Goal: Task Accomplishment & Management: Manage account settings

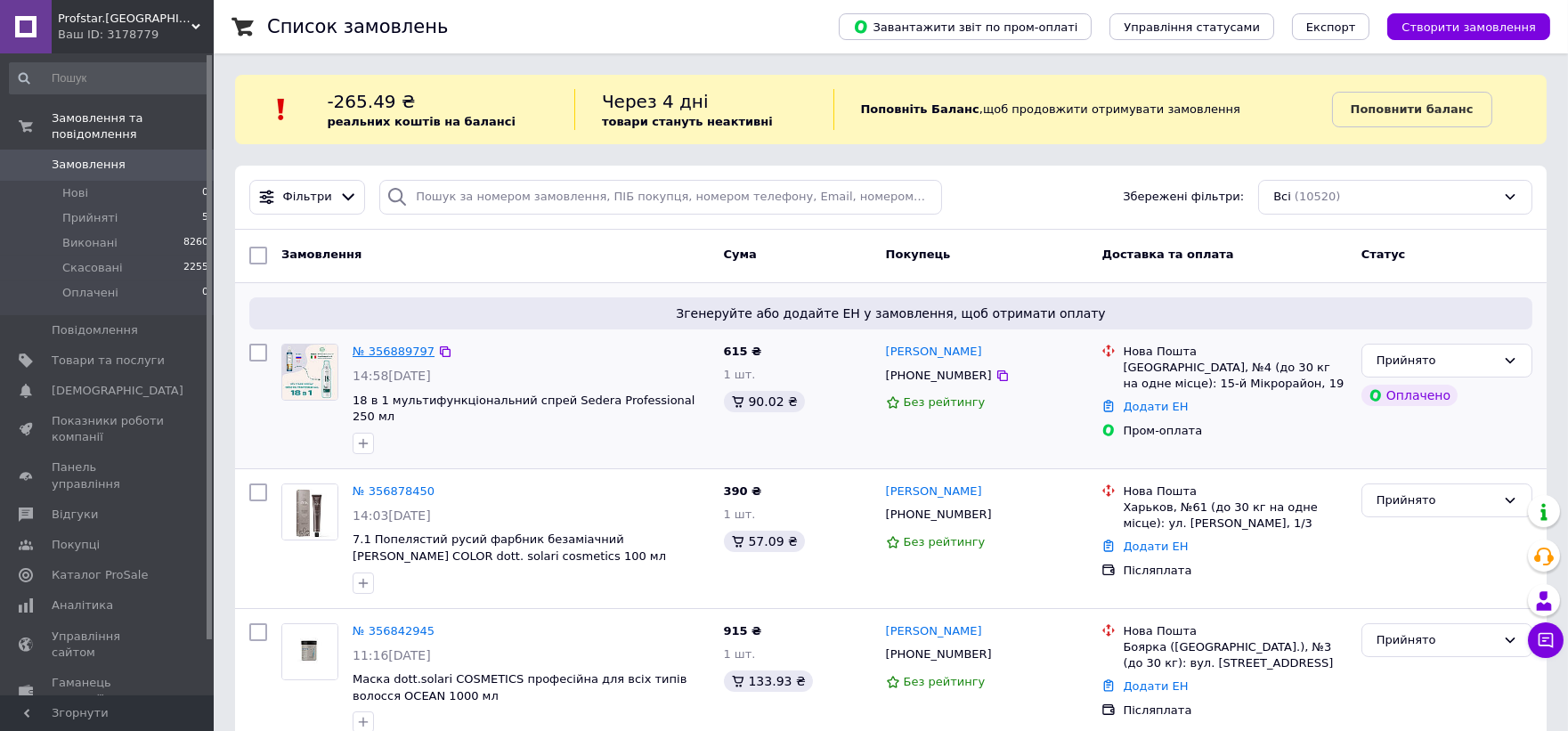
click at [388, 352] on link "№ 356889797" at bounding box center [393, 351] width 82 height 14
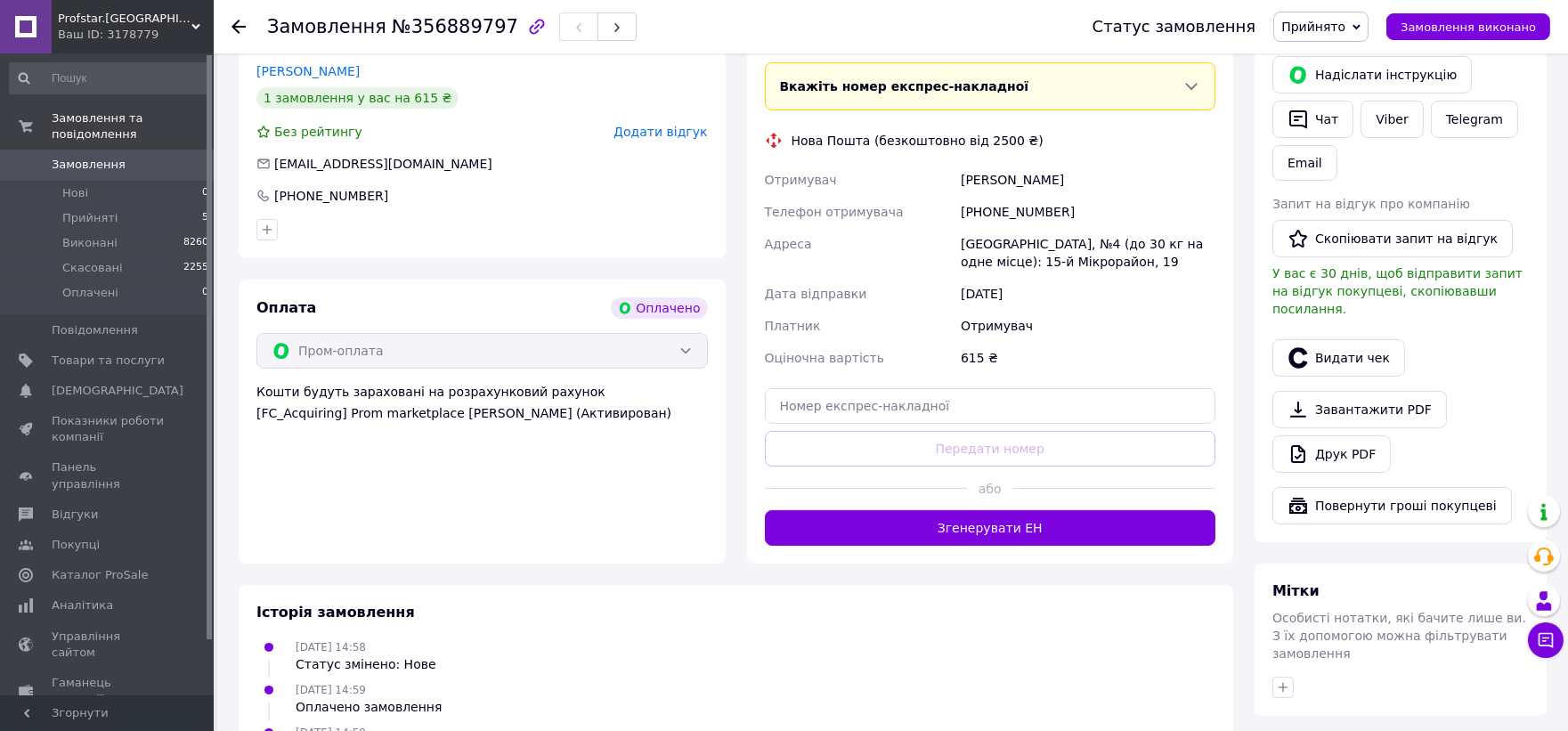
scroll to position [873, 0]
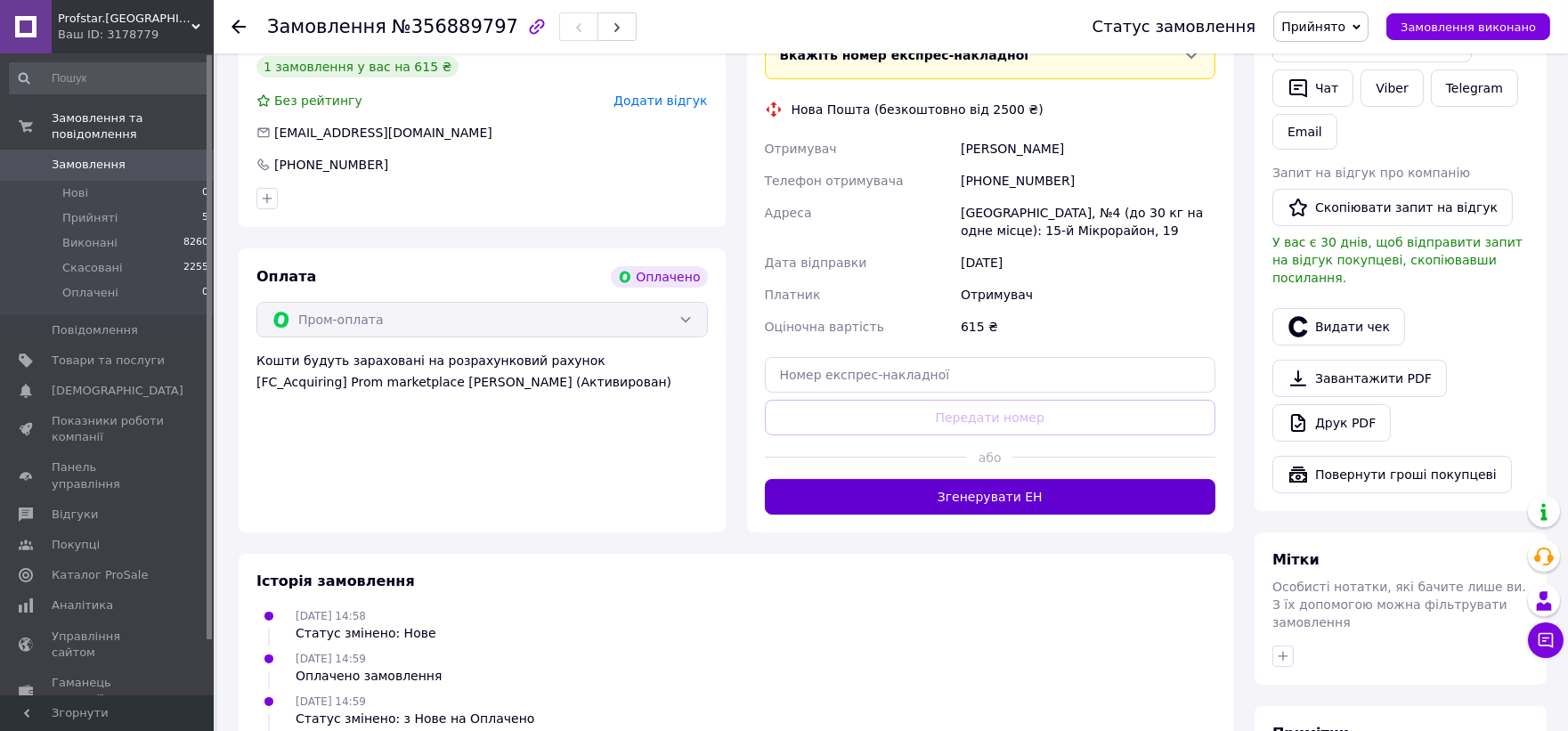
click at [1024, 480] on button "Згенерувати ЕН" at bounding box center [991, 497] width 452 height 35
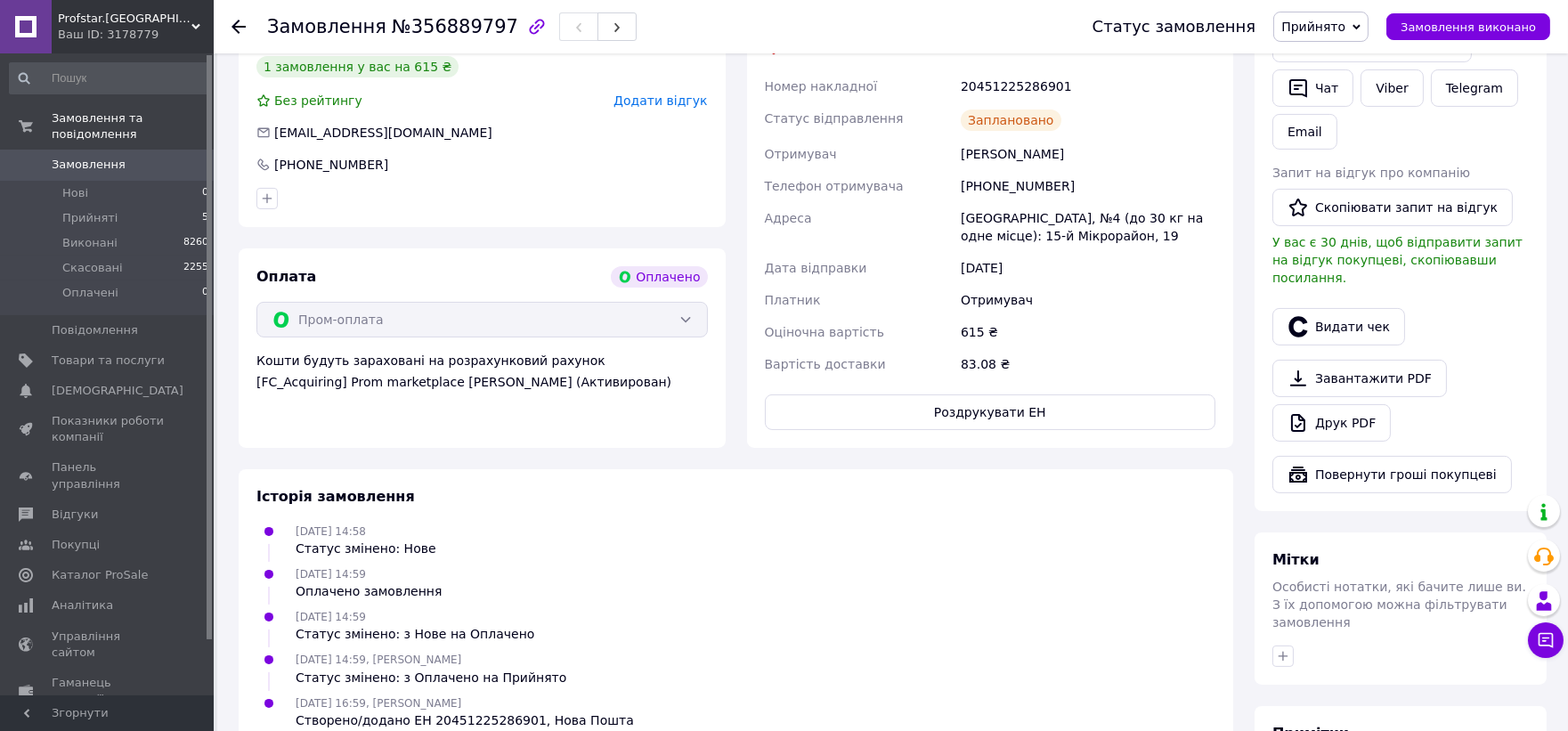
click at [241, 33] on icon at bounding box center [239, 26] width 15 height 15
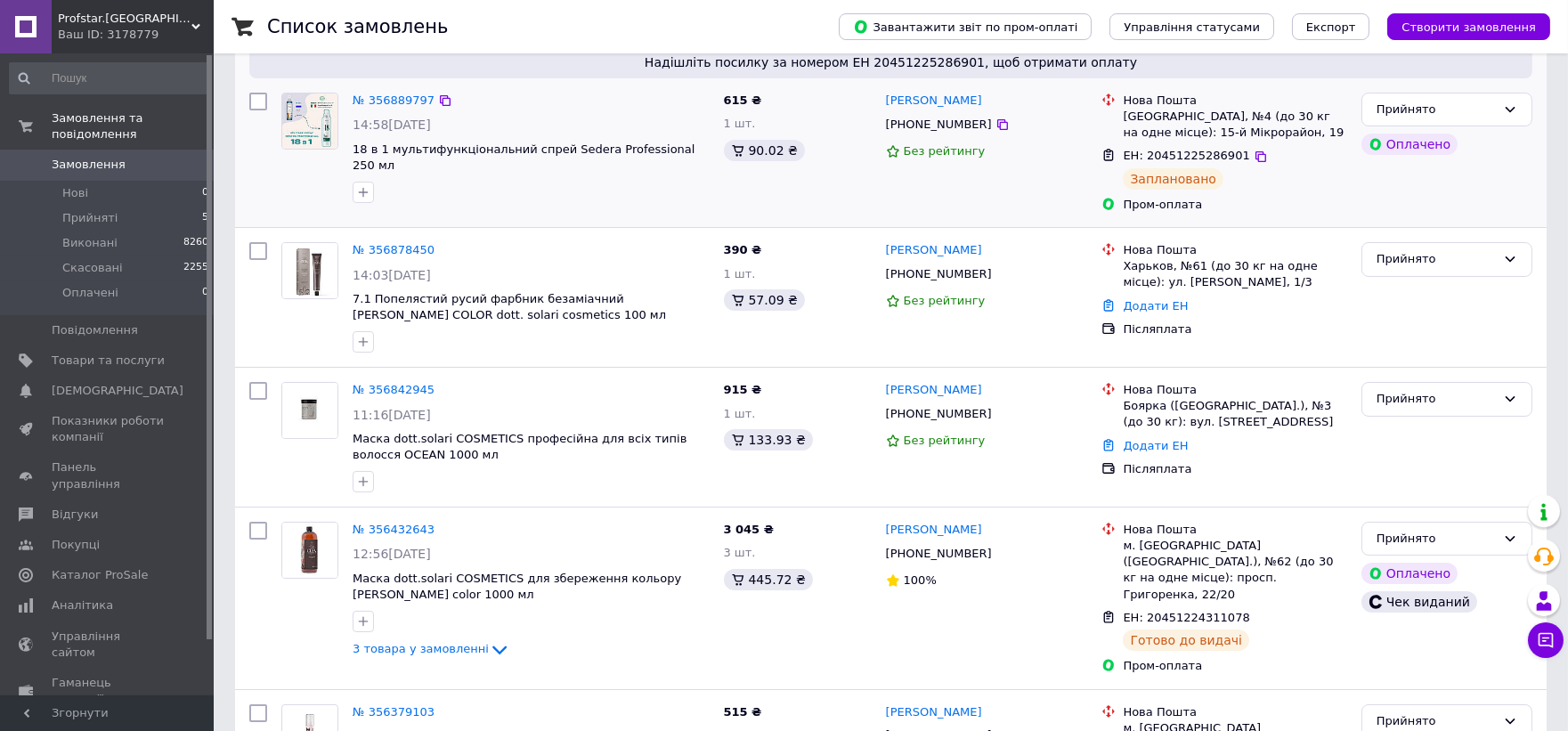
scroll to position [344, 0]
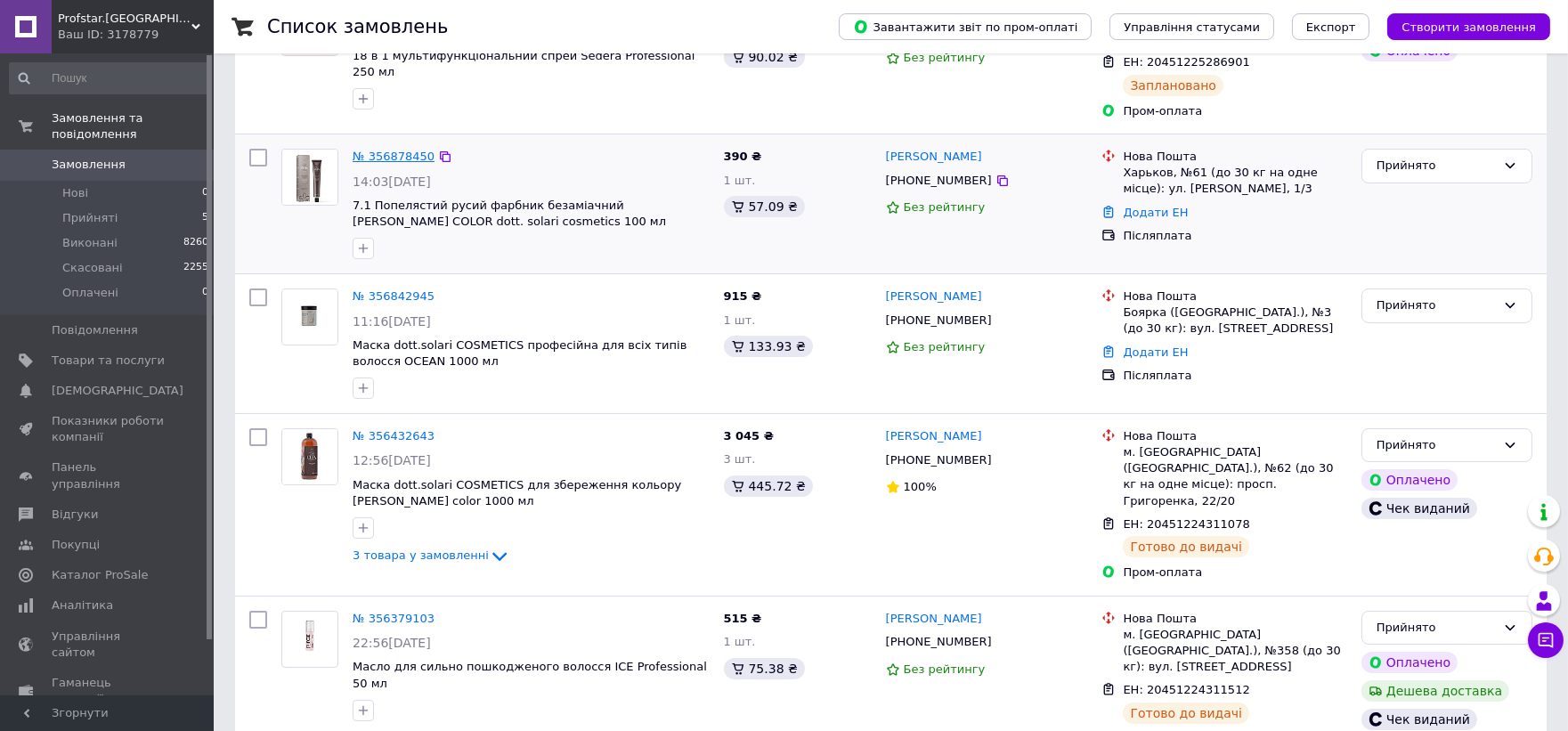
click at [411, 156] on link "№ 356878450" at bounding box center [393, 157] width 82 height 14
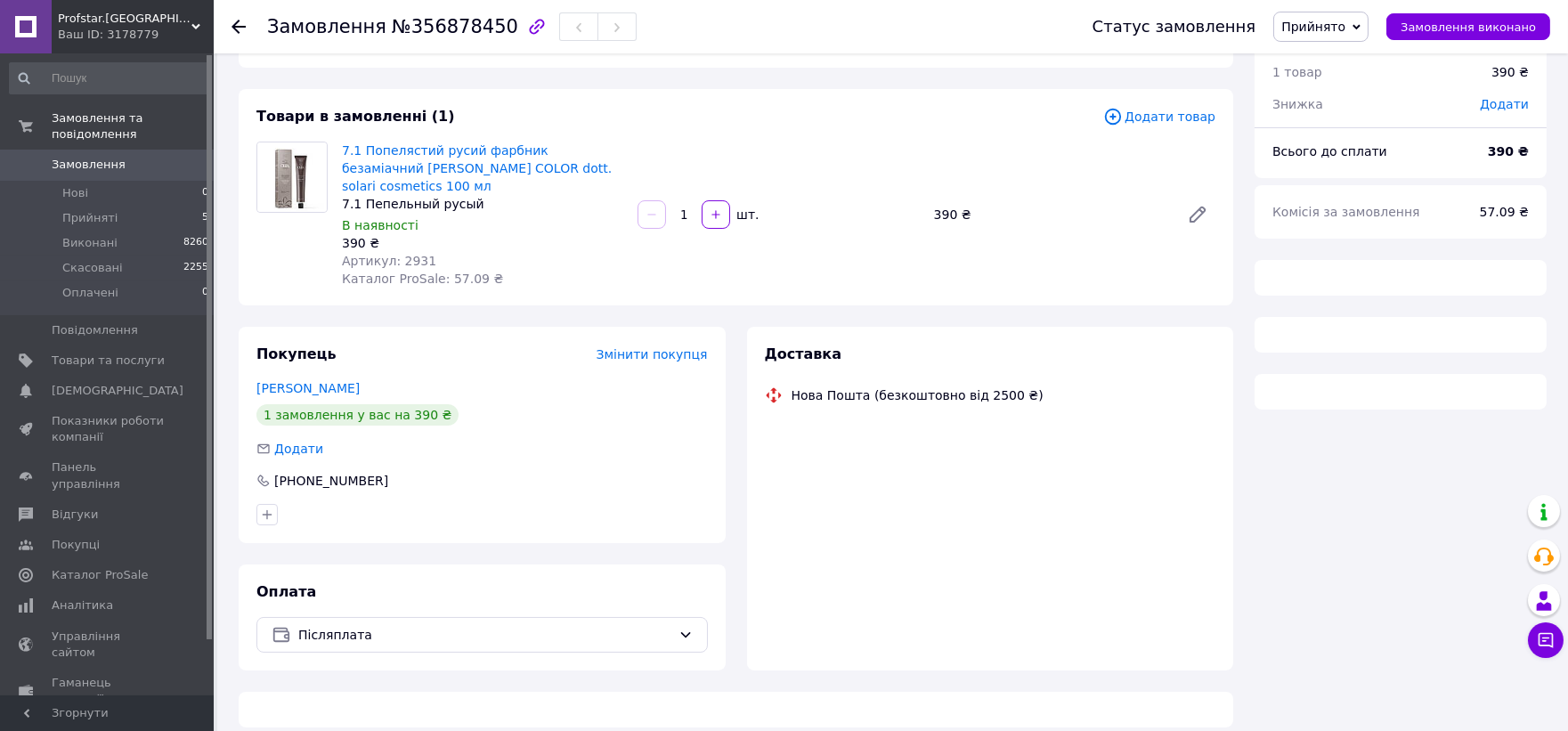
scroll to position [344, 0]
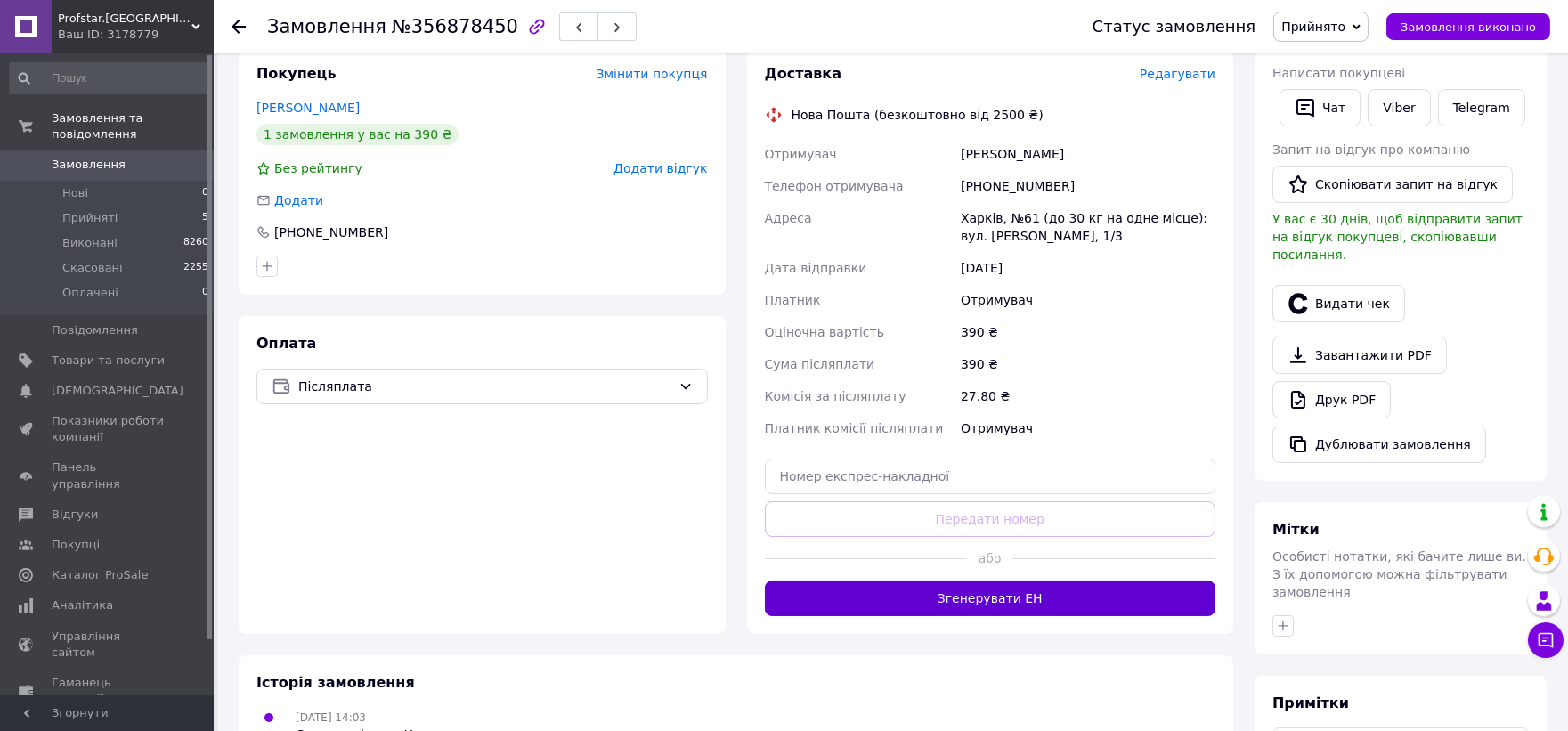
click at [972, 588] on button "Згенерувати ЕН" at bounding box center [991, 598] width 452 height 35
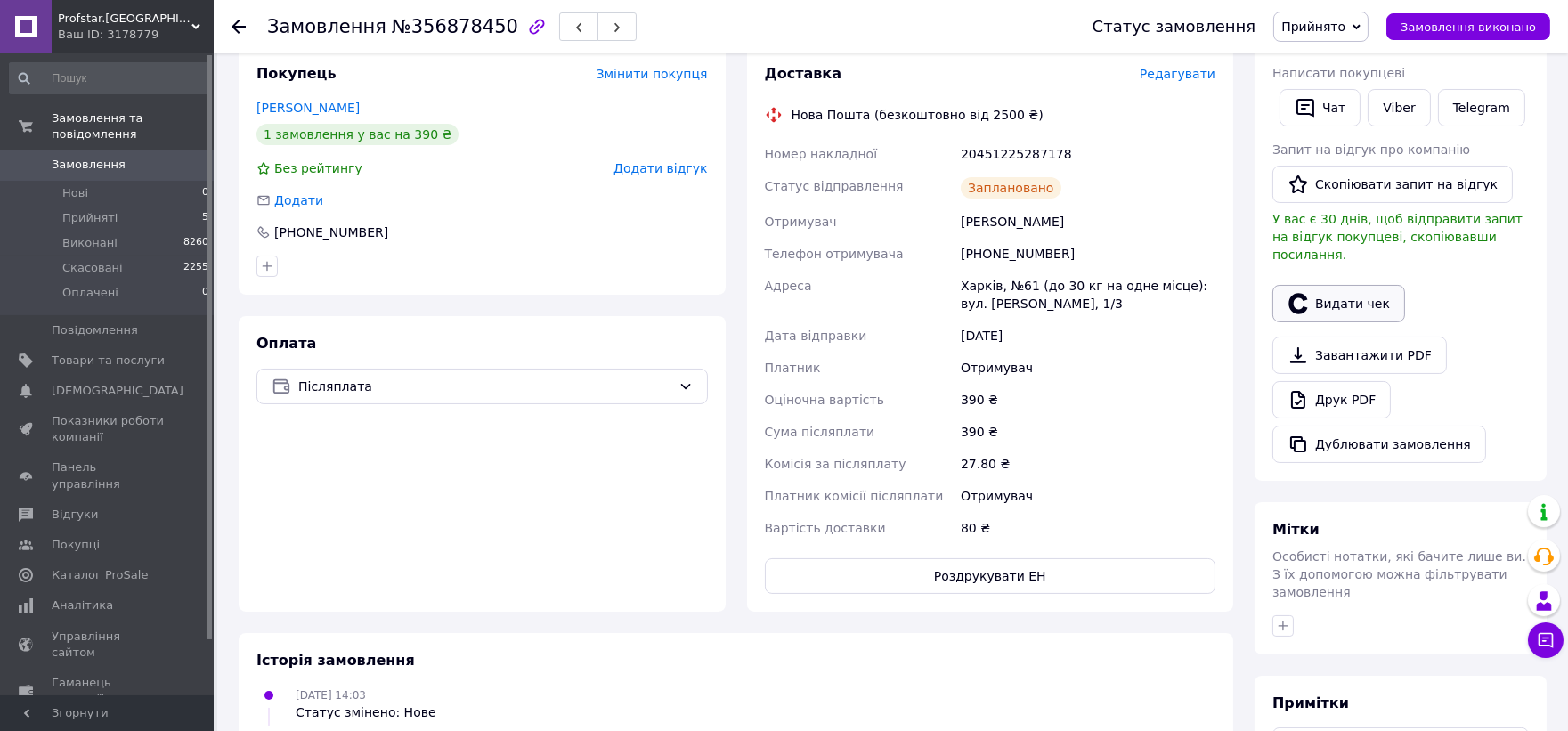
click at [1342, 287] on button "Видати чек" at bounding box center [1339, 303] width 133 height 37
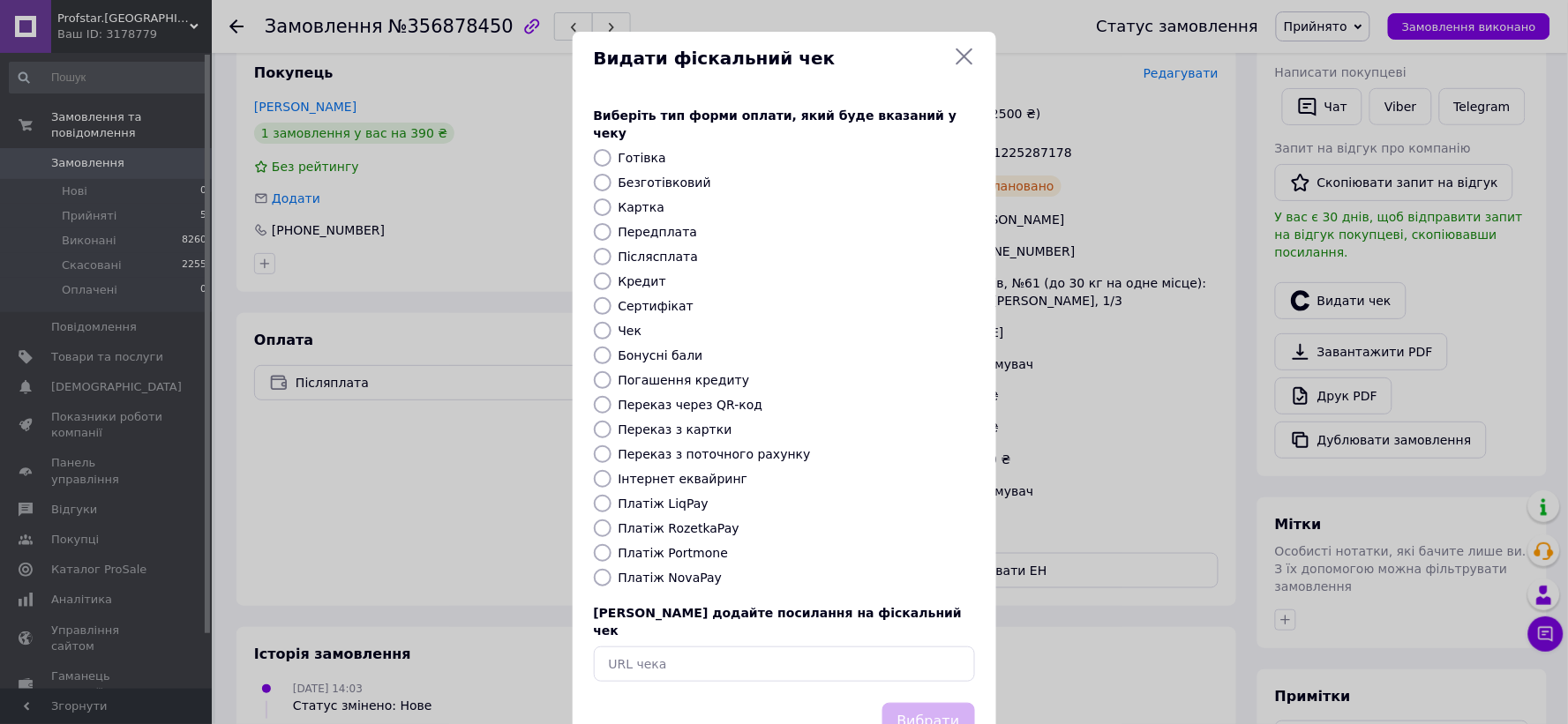
click at [694, 521] on label "Платіж RozetkaPay" at bounding box center [678, 528] width 121 height 15
click at [612, 519] on input "Платіж RozetkaPay" at bounding box center [603, 528] width 17 height 17
radio input "true"
drag, startPoint x: 688, startPoint y: 562, endPoint x: 742, endPoint y: 603, distance: 67.8
click at [688, 571] on label "Платіж NovaPay" at bounding box center [670, 578] width 104 height 15
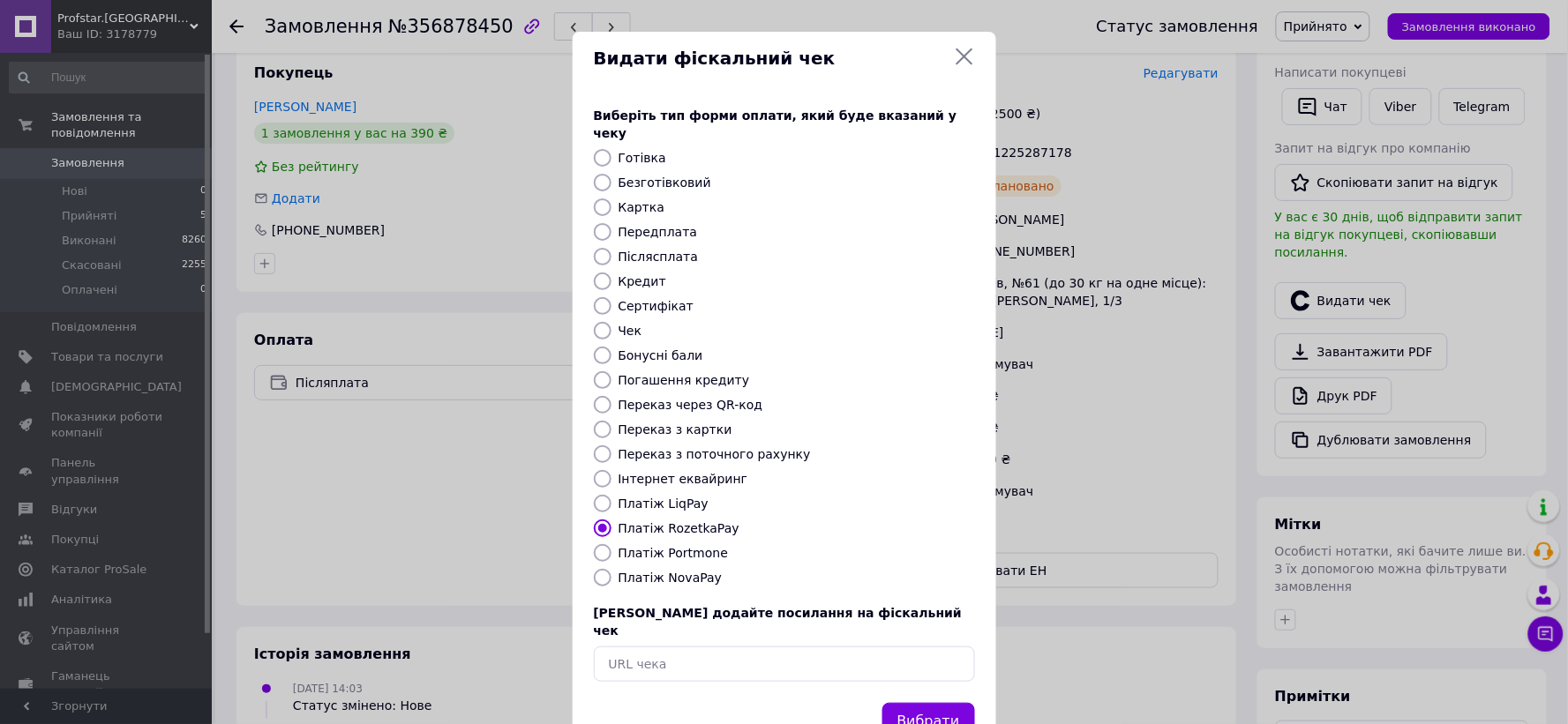
click at [612, 569] on input "Платіж NovaPay" at bounding box center [603, 578] width 17 height 17
radio input "true"
click at [914, 703] on button "Вибрати" at bounding box center [928, 721] width 93 height 38
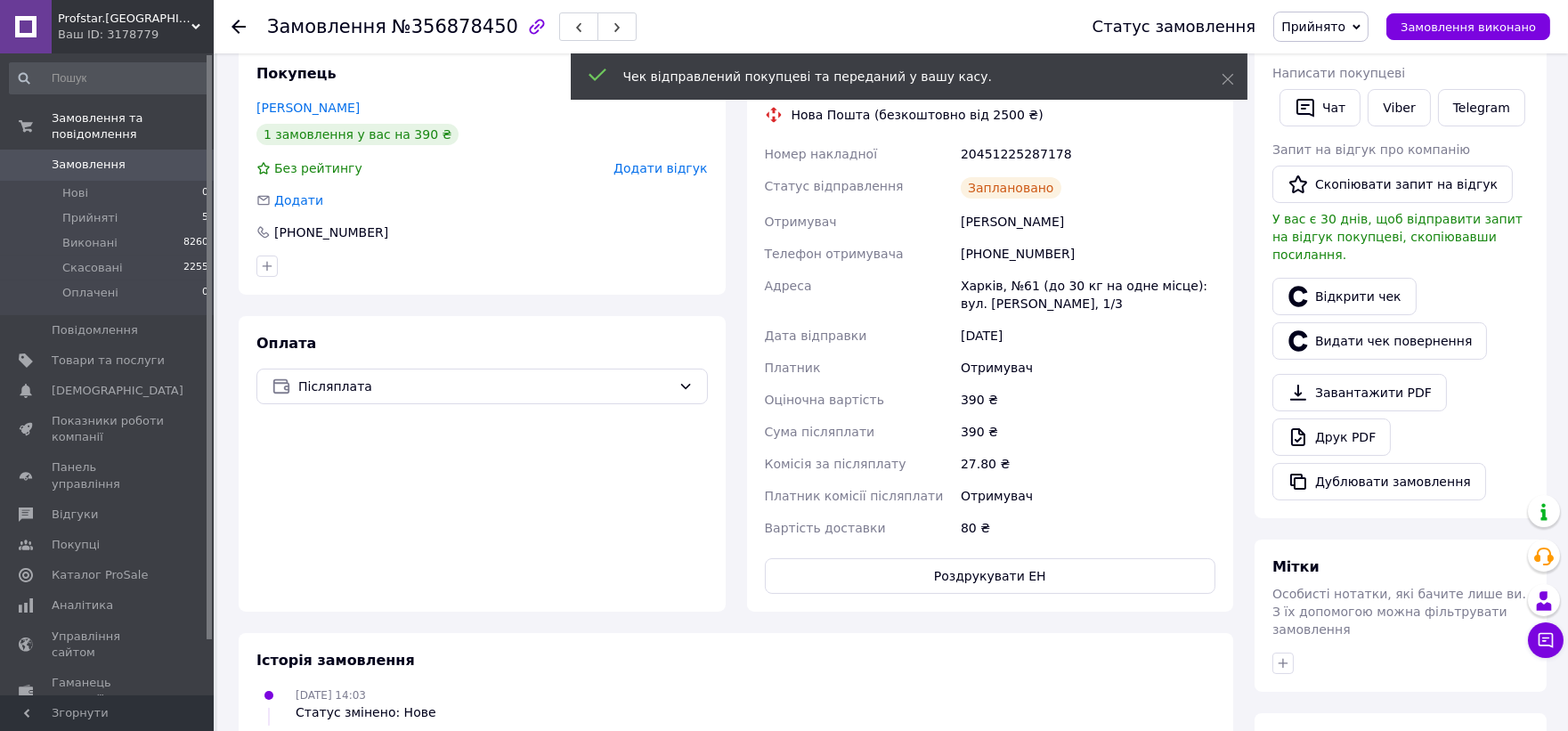
click at [239, 24] on icon at bounding box center [239, 26] width 15 height 15
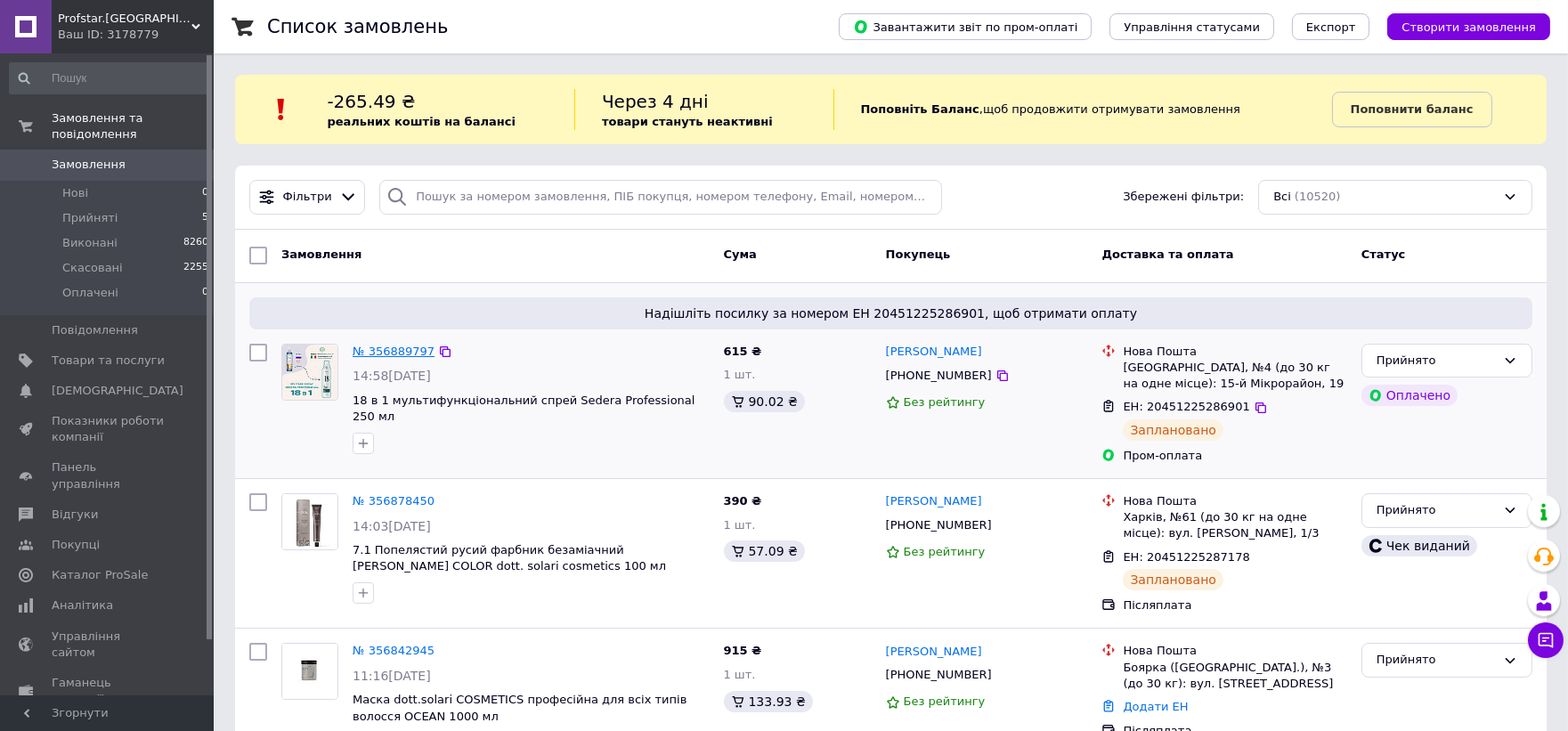
click at [384, 353] on link "№ 356889797" at bounding box center [393, 351] width 82 height 14
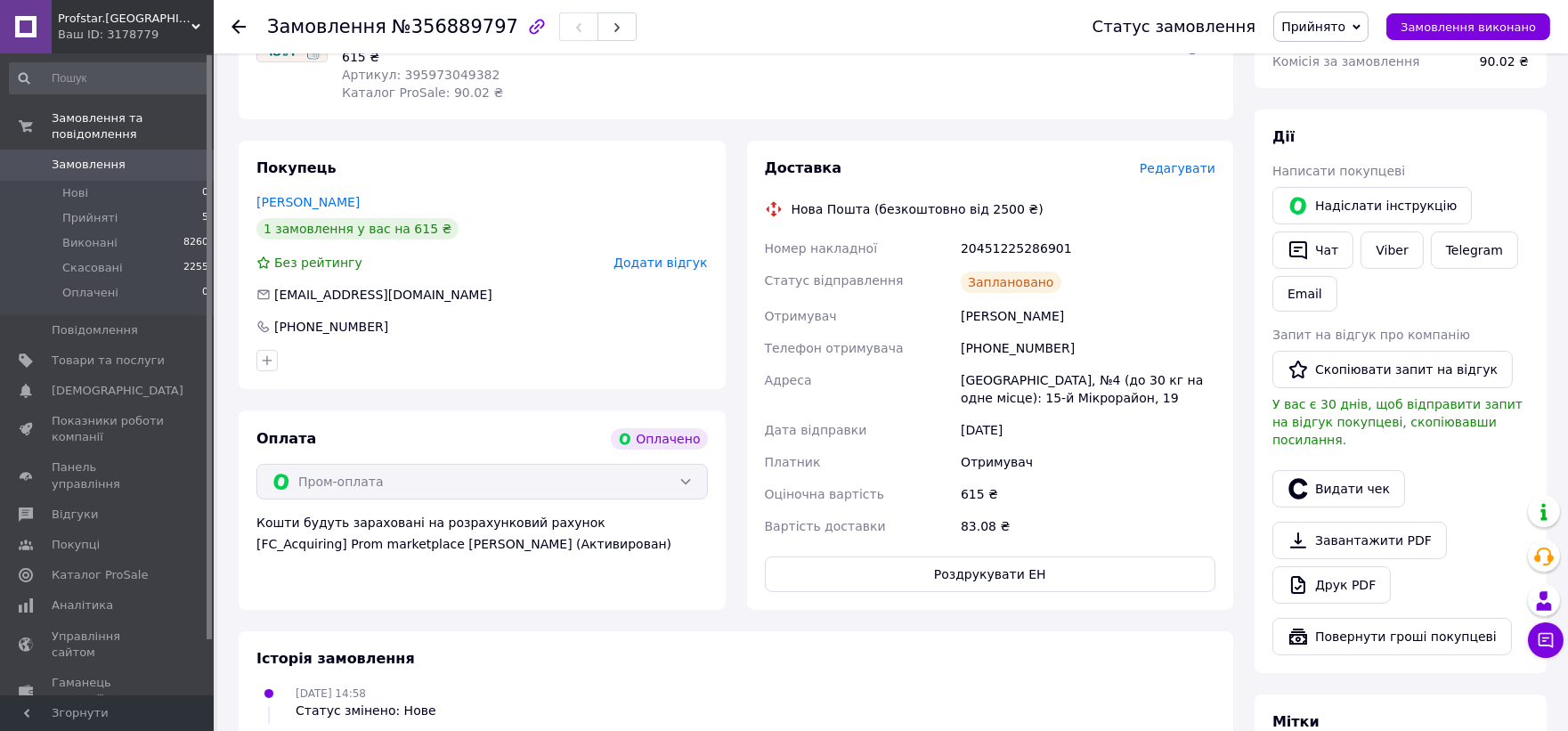
scroll to position [795, 0]
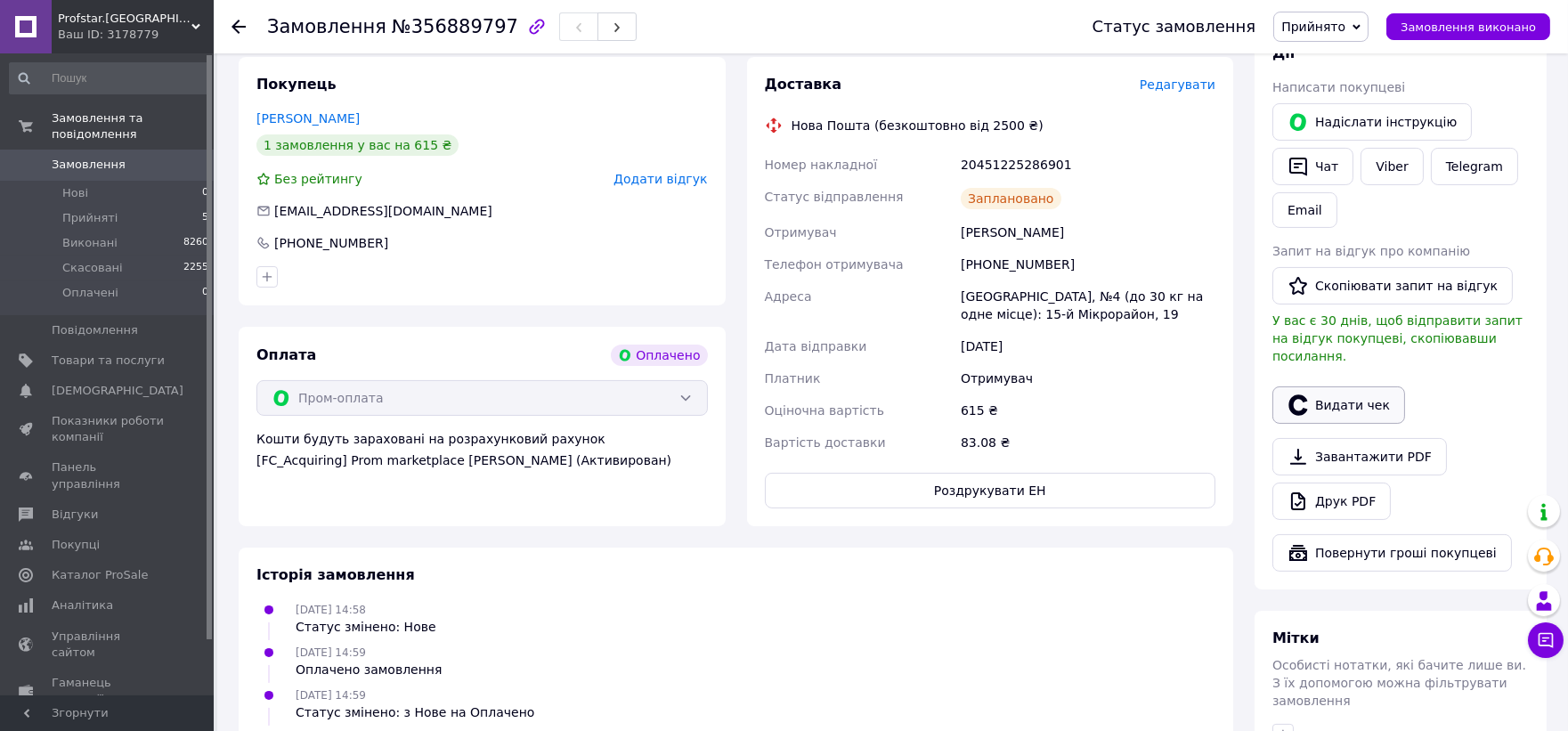
click at [1352, 387] on button "Видати чек" at bounding box center [1339, 405] width 133 height 37
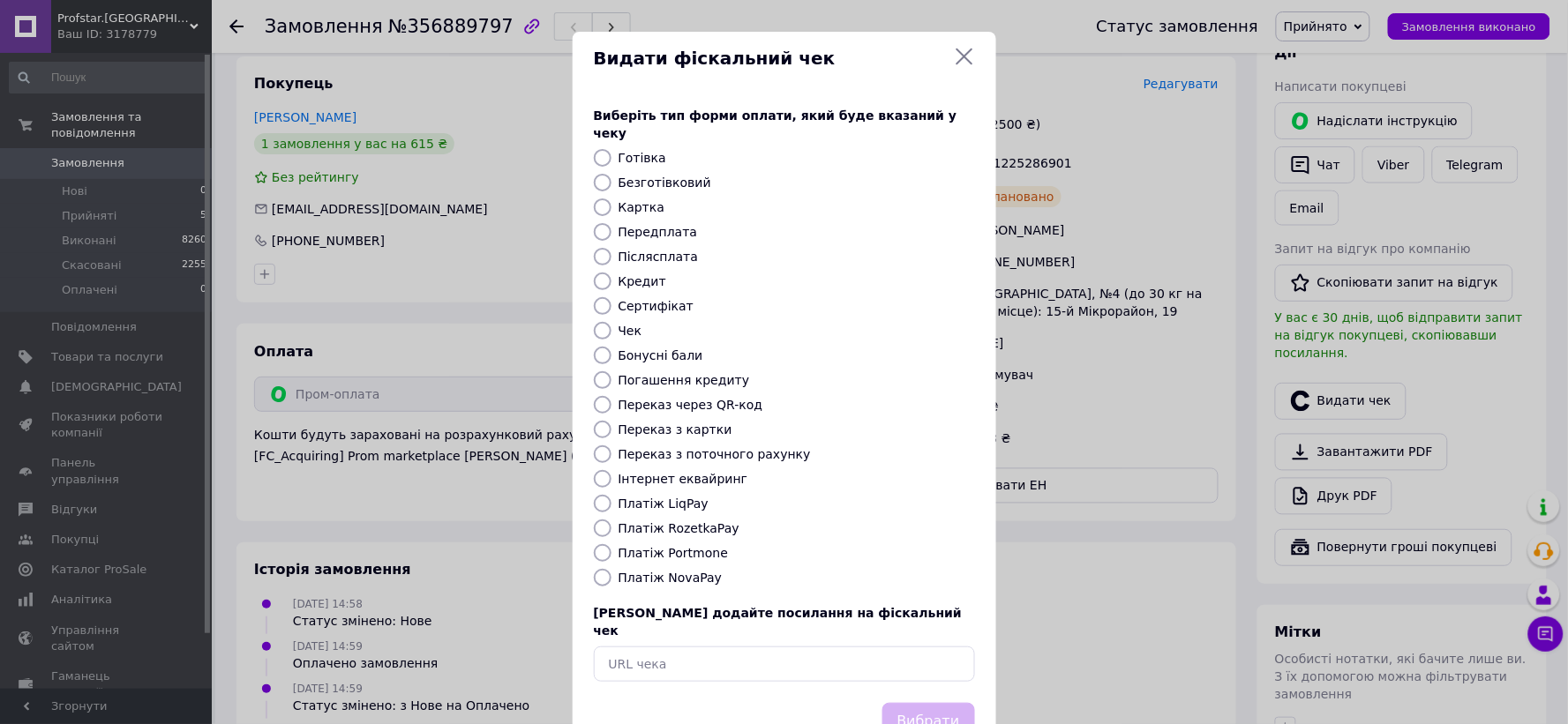
drag, startPoint x: 680, startPoint y: 509, endPoint x: 733, endPoint y: 530, distance: 57.0
click at [681, 521] on label "Платіж RozetkaPay" at bounding box center [678, 528] width 121 height 15
click at [603, 519] on input "Платіж RozetkaPay" at bounding box center [603, 528] width 17 height 17
radio input "true"
click at [929, 703] on button "Вибрати" at bounding box center [928, 721] width 93 height 38
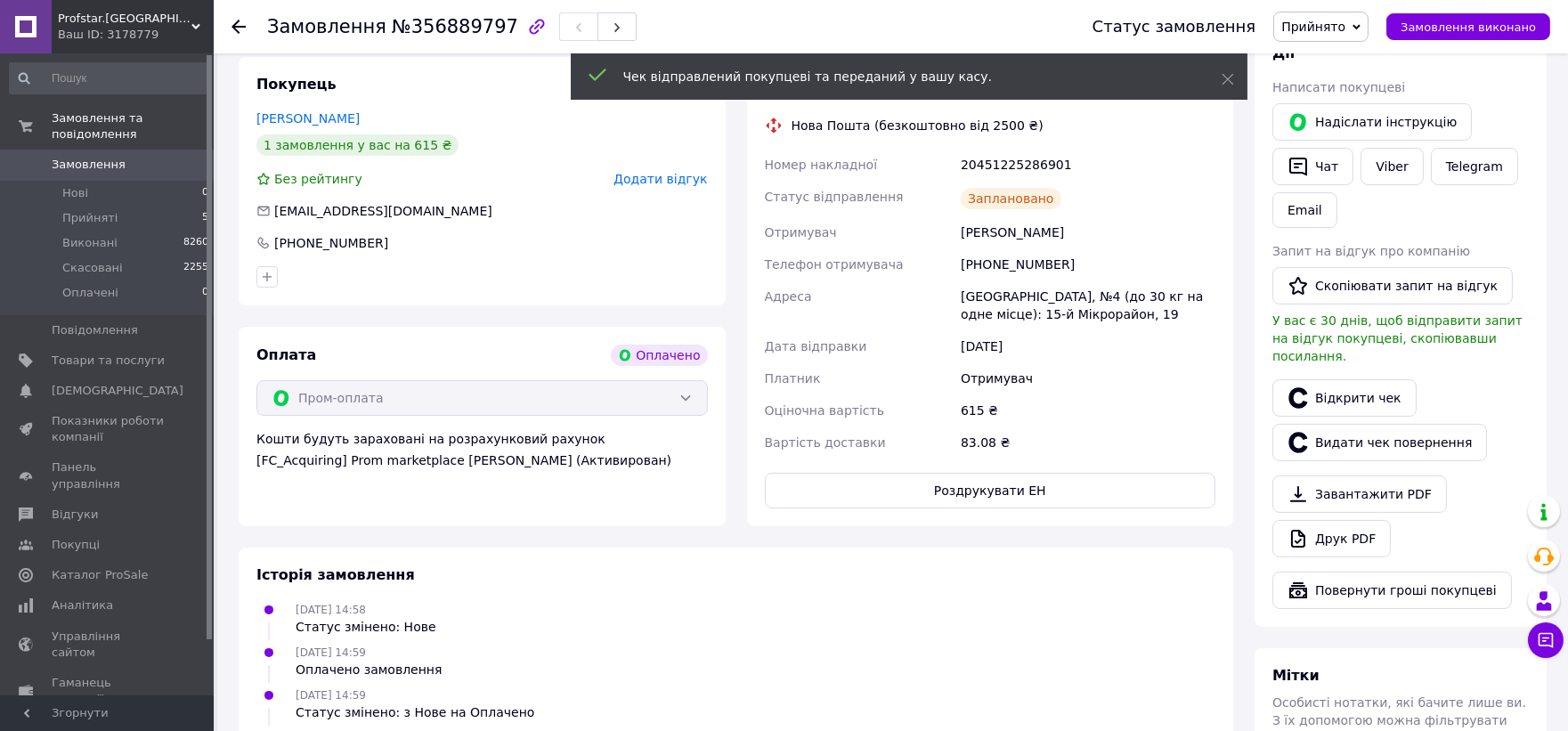
drag, startPoint x: 241, startPoint y: 27, endPoint x: 272, endPoint y: 45, distance: 35.8
click at [242, 28] on icon at bounding box center [239, 26] width 15 height 15
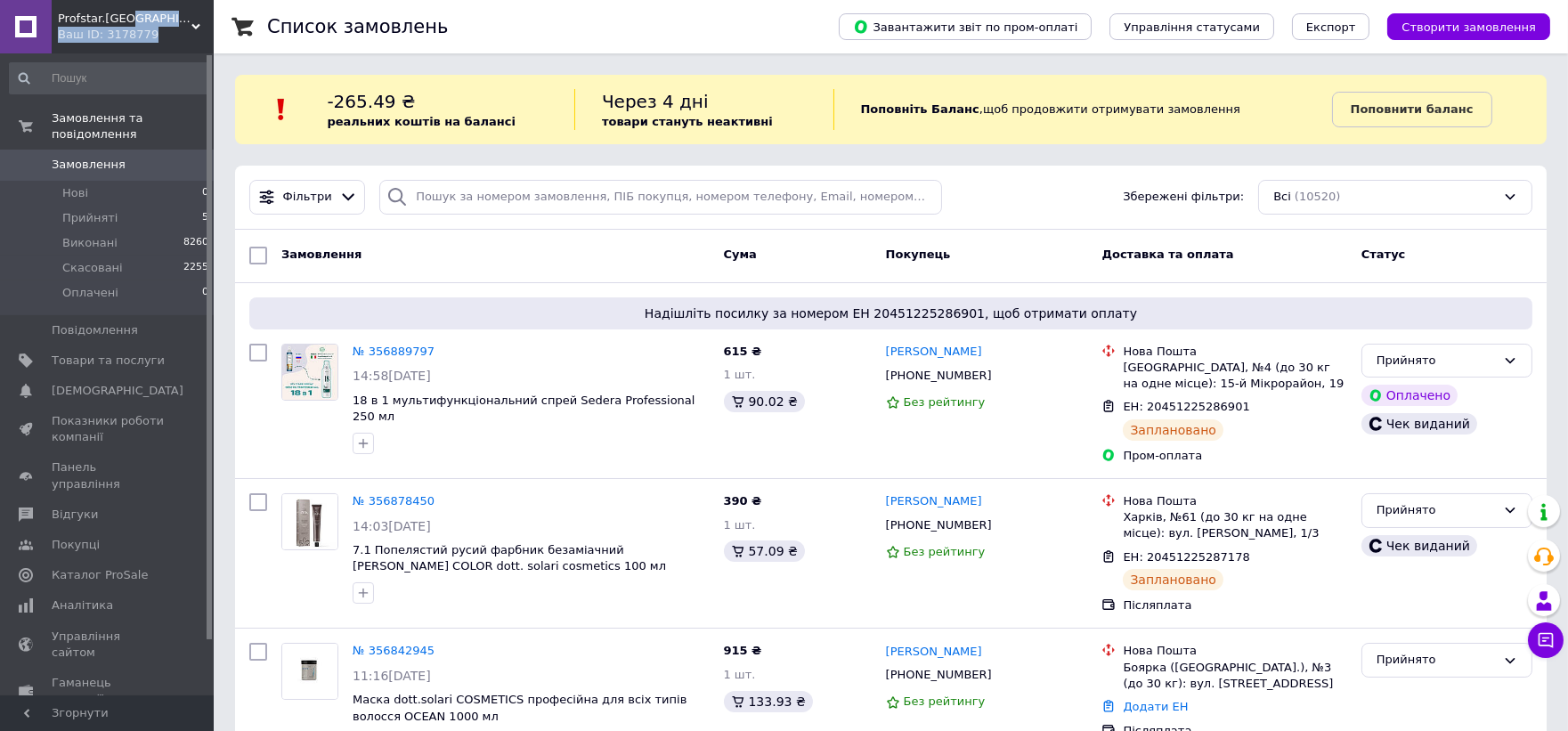
click at [194, 23] on div "Profstar.kiev Ваш ID: 3178779 Сайт Profstar.kiev Кабінет покупця Перевірити ста…" at bounding box center [107, 26] width 213 height 54
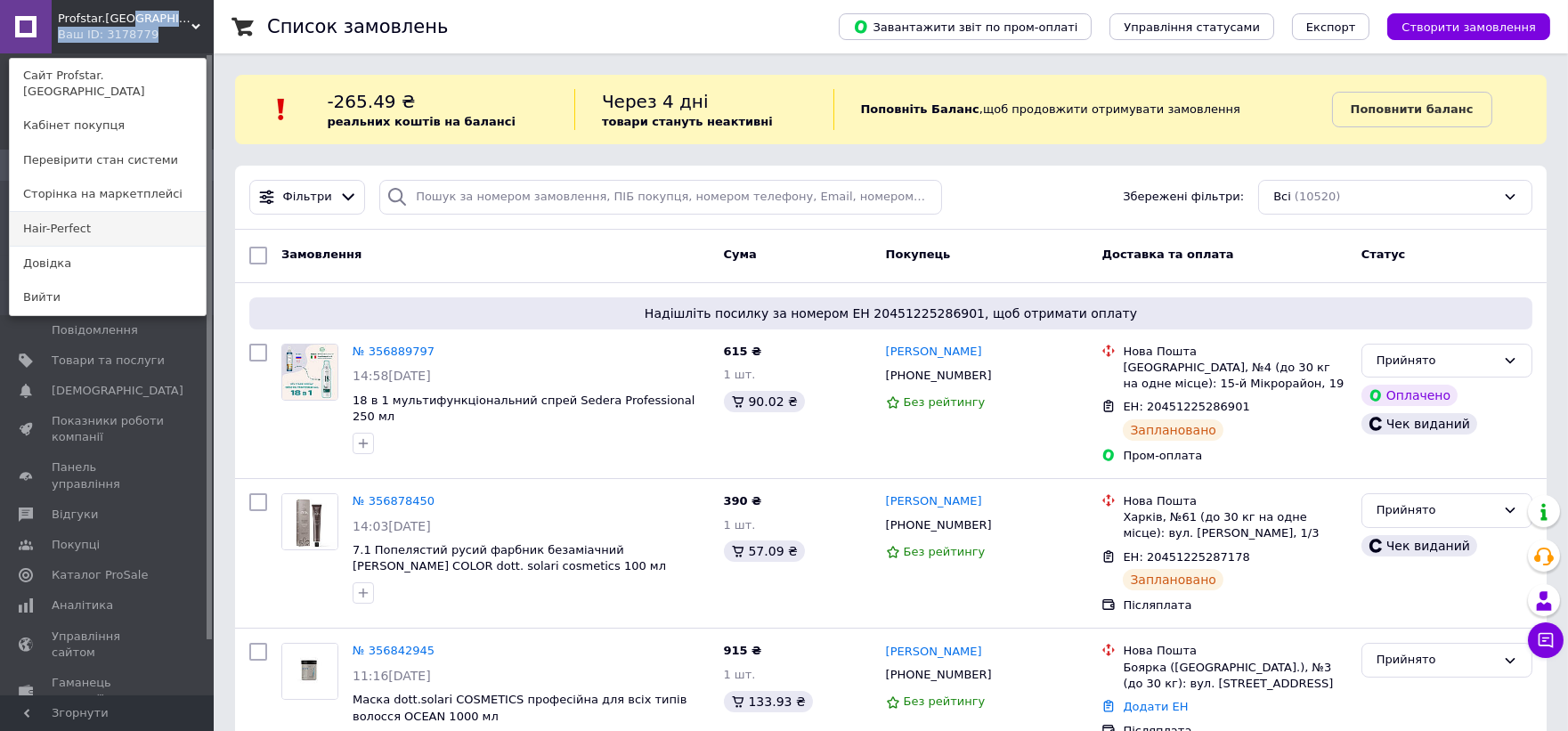
click at [170, 213] on link "Hair-Perfect" at bounding box center [108, 229] width 196 height 34
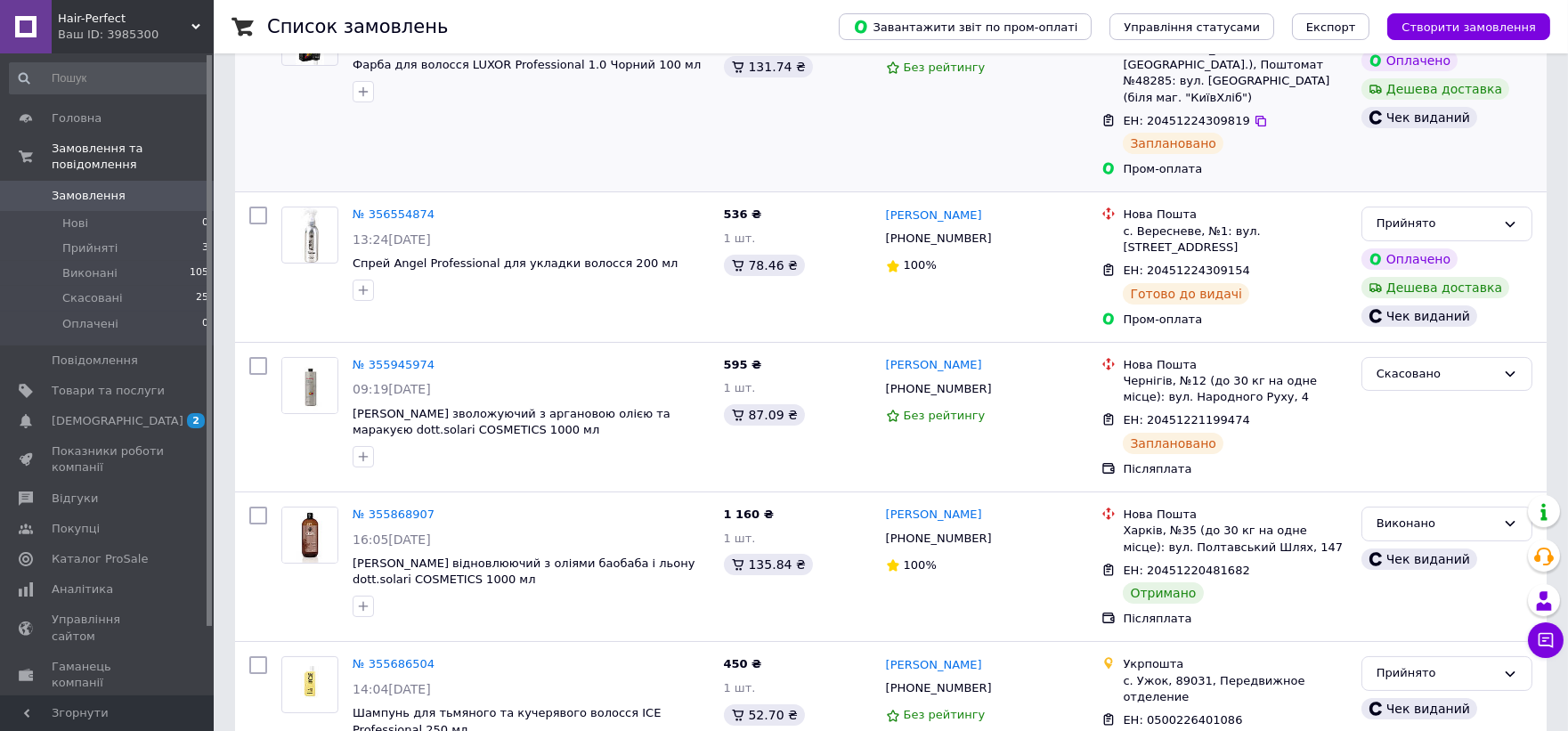
scroll to position [343, 0]
